Goal: Information Seeking & Learning: Understand process/instructions

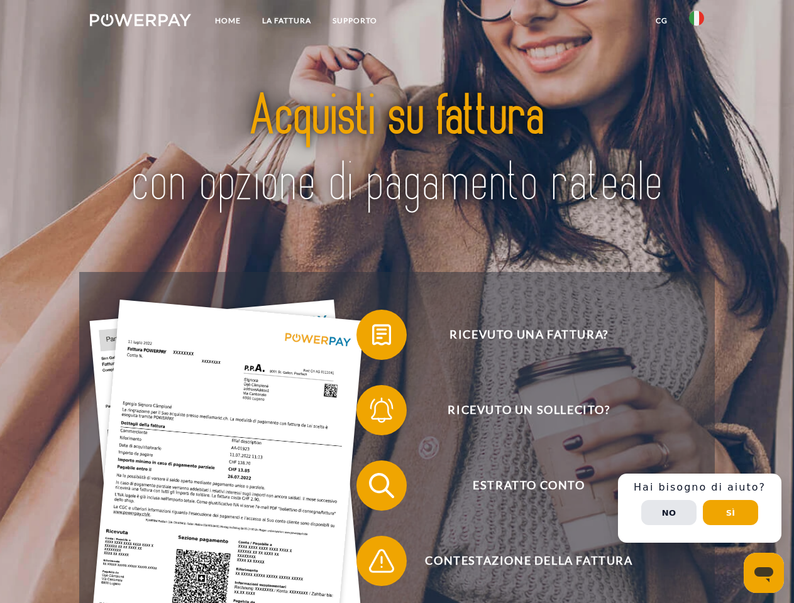
click at [140, 22] on img at bounding box center [140, 20] width 101 height 13
click at [696, 22] on img at bounding box center [696, 18] width 15 height 15
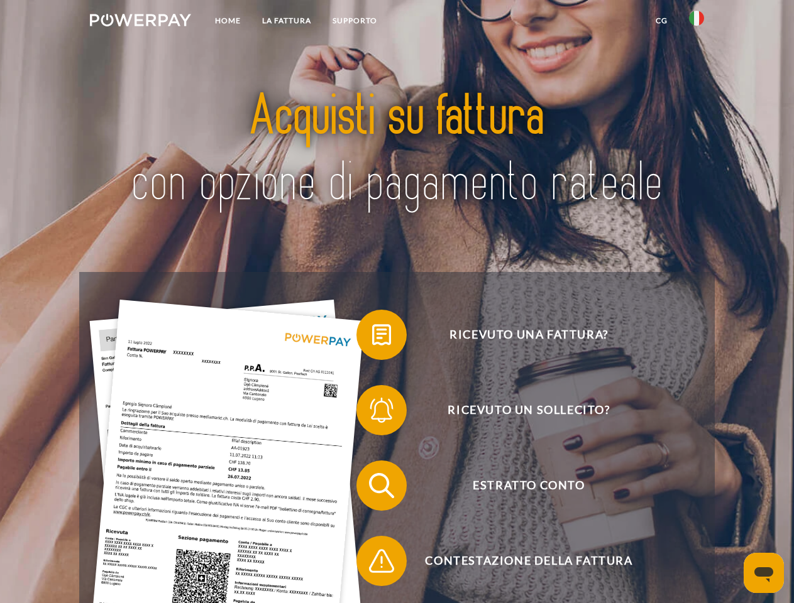
click at [661, 21] on link "CG" at bounding box center [661, 20] width 33 height 23
click at [372, 337] on span at bounding box center [362, 334] width 63 height 63
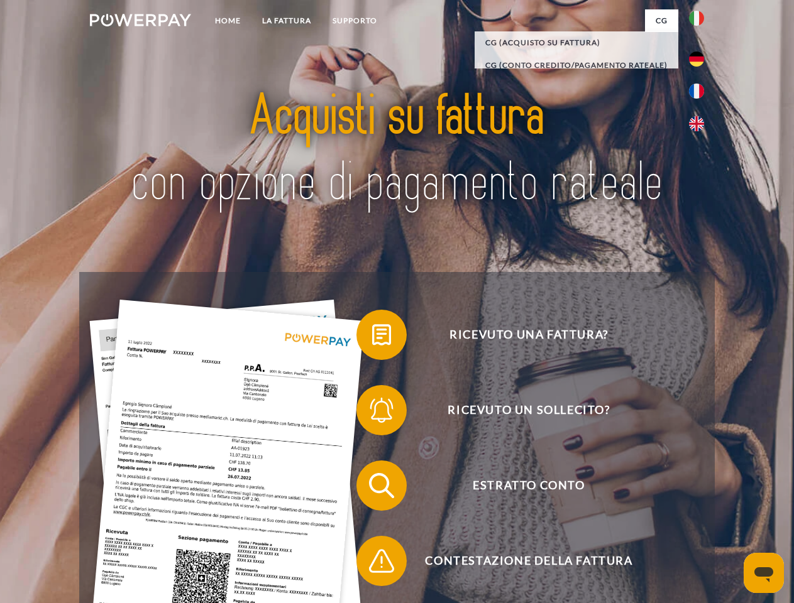
click at [372, 413] on span at bounding box center [362, 410] width 63 height 63
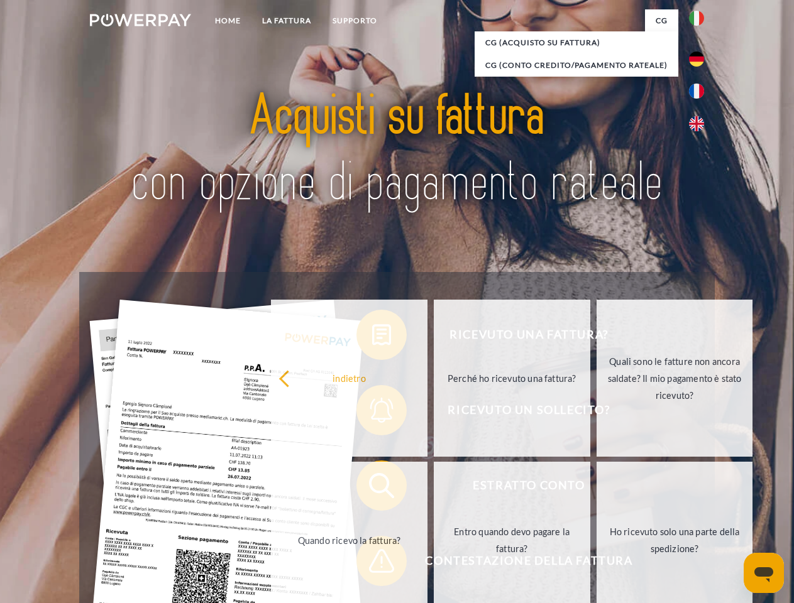
click at [434, 488] on link "Entro quando devo pagare la fattura?" at bounding box center [512, 540] width 156 height 157
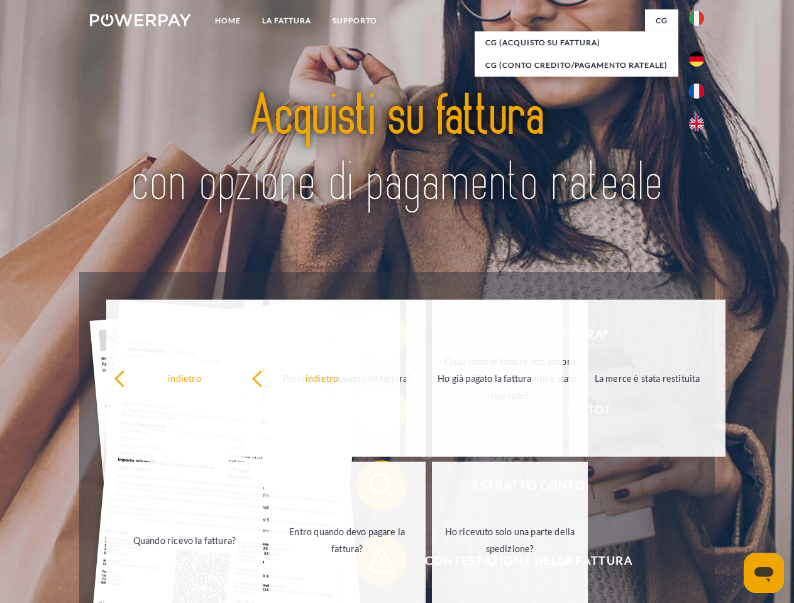
click at [372, 564] on span at bounding box center [362, 561] width 63 height 63
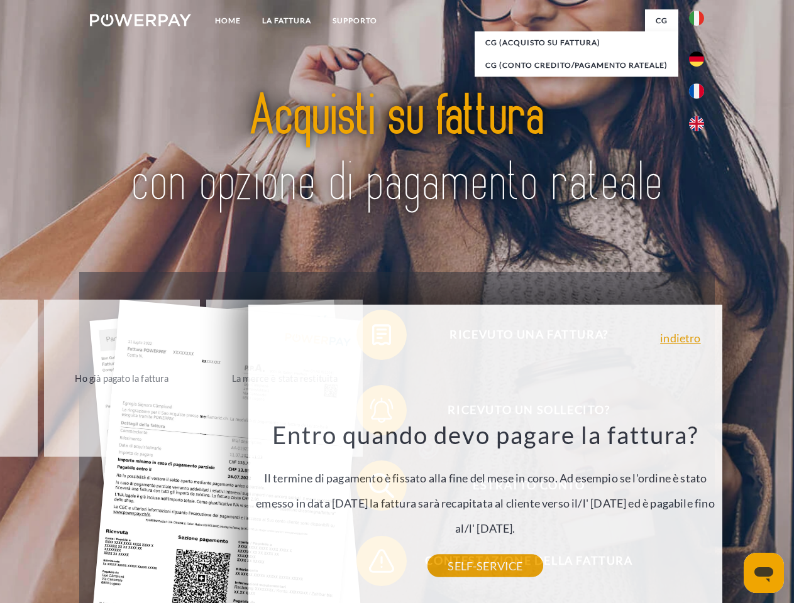
click at [699, 508] on div "Ricevuto una fattura? Ricevuto un sollecito? Estratto conto indietro" at bounding box center [396, 523] width 635 height 503
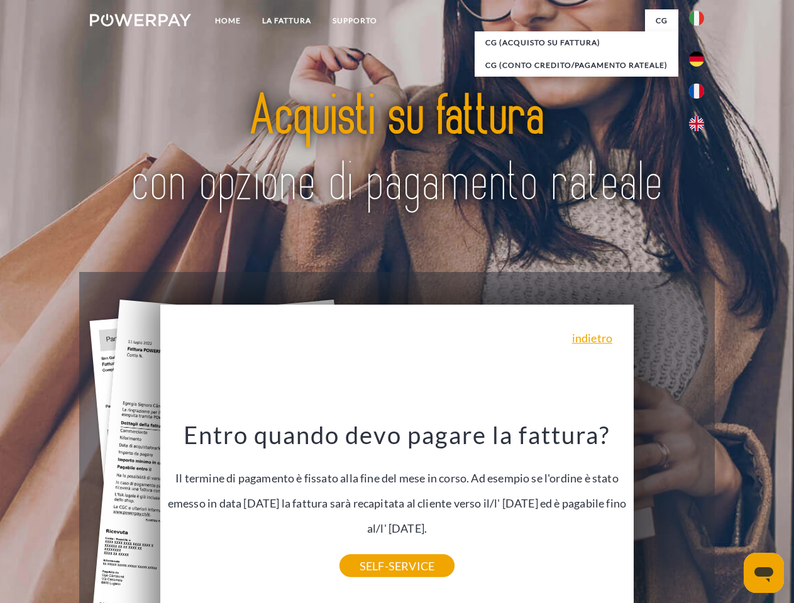
click at [669, 511] on span "Estratto conto" at bounding box center [528, 486] width 308 height 50
click at [730, 513] on header "Home LA FATTURA [GEOGRAPHIC_DATA]" at bounding box center [397, 434] width 794 height 868
